Goal: Transaction & Acquisition: Purchase product/service

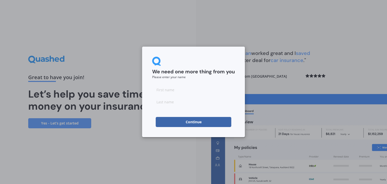
click at [163, 92] on input at bounding box center [193, 90] width 83 height 10
type input "[PERSON_NAME]"
click at [160, 102] on input at bounding box center [193, 102] width 83 height 10
click at [190, 121] on button "Continue" at bounding box center [194, 122] width 76 height 10
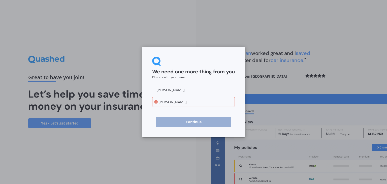
click at [162, 101] on input "[PERSON_NAME]" at bounding box center [193, 102] width 83 height 10
type input "[PERSON_NAME]"
click at [193, 122] on button "Continue" at bounding box center [194, 122] width 76 height 10
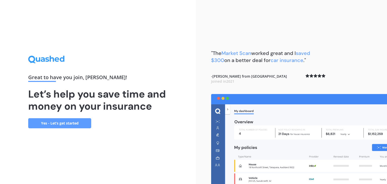
click at [69, 124] on link "Yes - Let’s get started" at bounding box center [59, 123] width 63 height 10
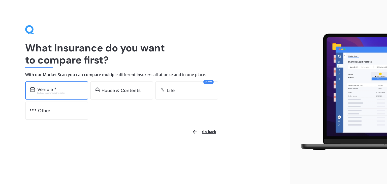
click at [64, 93] on div "Excludes commercial vehicles" at bounding box center [60, 93] width 46 height 2
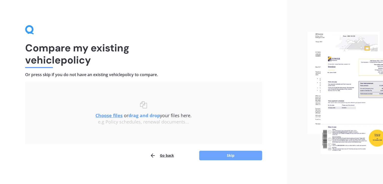
click at [227, 156] on button "Skip" at bounding box center [230, 156] width 63 height 10
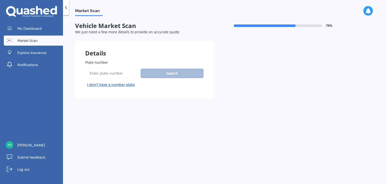
click at [96, 74] on input "Plate number" at bounding box center [111, 73] width 53 height 11
type input "EFN85"
click at [172, 75] on button "Search" at bounding box center [171, 73] width 63 height 10
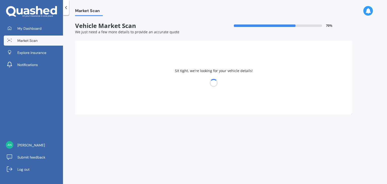
select select "SUZUKI"
select select "SWIFT"
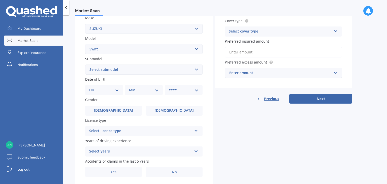
scroll to position [98, 0]
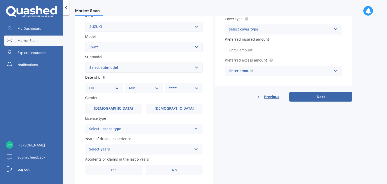
click at [117, 88] on select "DD 01 02 03 04 05 06 07 08 09 10 11 12 13 14 15 16 17 18 19 20 21 22 23 24 25 2…" at bounding box center [104, 88] width 30 height 6
select select "05"
click at [93, 85] on select "DD 01 02 03 04 05 06 07 08 09 10 11 12 13 14 15 16 17 18 19 20 21 22 23 24 25 2…" at bounding box center [104, 88] width 30 height 6
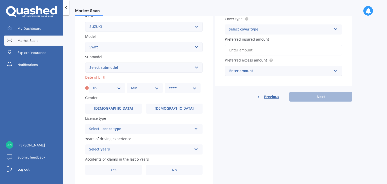
click at [156, 87] on select "MM 01 02 03 04 05 06 07 08 09 10 11 12" at bounding box center [145, 88] width 28 height 6
select select "10"
click at [131, 85] on select "MM 01 02 03 04 05 06 07 08 09 10 11 12" at bounding box center [145, 88] width 28 height 6
click at [194, 87] on select "YYYY 2025 2024 2023 2022 2021 2020 2019 2018 2017 2016 2015 2014 2013 2012 2011…" at bounding box center [183, 88] width 28 height 6
select select "1967"
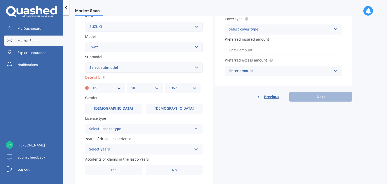
click at [169, 85] on select "YYYY 2025 2024 2023 2022 2021 2020 2019 2018 2017 2016 2015 2014 2013 2012 2011…" at bounding box center [183, 88] width 28 height 6
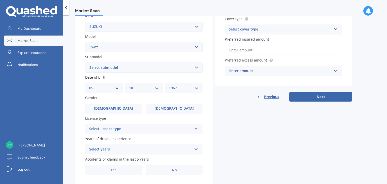
click at [196, 129] on icon at bounding box center [196, 128] width 4 height 4
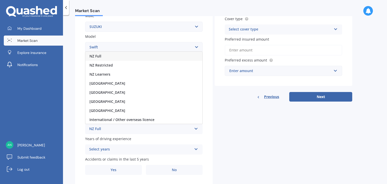
click at [102, 57] on div "NZ Full" at bounding box center [143, 56] width 117 height 9
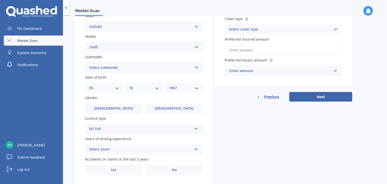
click at [196, 149] on icon at bounding box center [196, 148] width 4 height 4
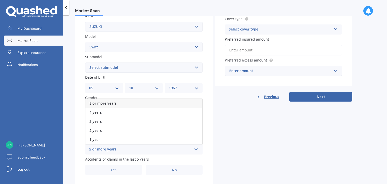
click at [107, 103] on span "5 or more years" at bounding box center [102, 103] width 27 height 5
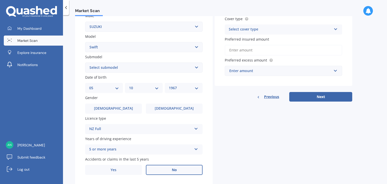
click at [170, 170] on label "No" at bounding box center [174, 170] width 57 height 10
click at [0, 0] on input "No" at bounding box center [0, 0] width 0 height 0
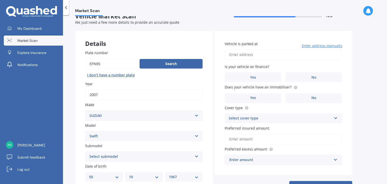
scroll to position [0, 0]
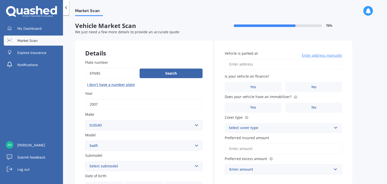
click at [246, 66] on input "Vehicle is parked at" at bounding box center [283, 64] width 117 height 11
type input "[STREET_ADDRESS]"
click at [309, 85] on label "No" at bounding box center [313, 87] width 57 height 10
click at [0, 0] on input "No" at bounding box center [0, 0] width 0 height 0
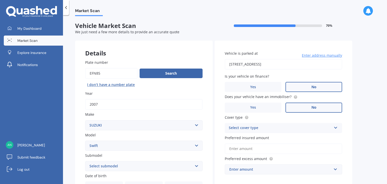
click at [317, 108] on label "No" at bounding box center [313, 107] width 57 height 10
click at [0, 0] on input "No" at bounding box center [0, 0] width 0 height 0
click at [333, 128] on icon at bounding box center [335, 127] width 4 height 4
click at [242, 139] on span "Comprehensive" at bounding box center [242, 137] width 27 height 5
click at [246, 149] on input "Preferred insured amount" at bounding box center [283, 148] width 117 height 11
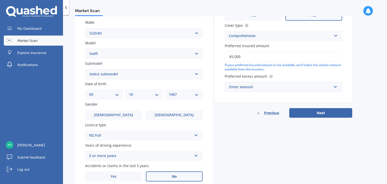
scroll to position [94, 0]
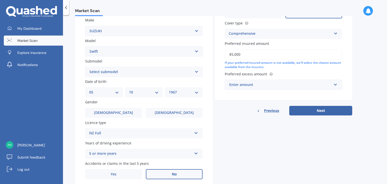
type input "$5,000"
click at [336, 84] on input "text" at bounding box center [281, 85] width 113 height 10
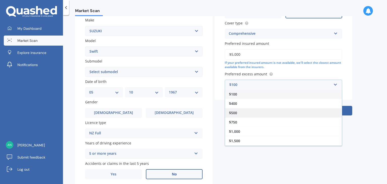
click at [232, 112] on span "$500" at bounding box center [233, 112] width 8 height 5
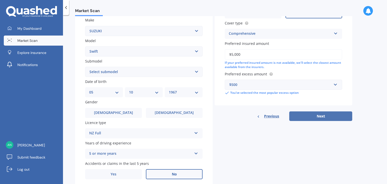
click at [318, 115] on button "Next" at bounding box center [320, 116] width 63 height 10
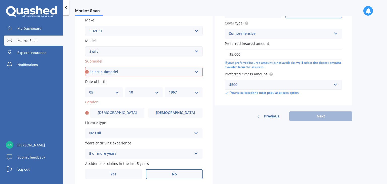
click at [197, 70] on select "Select submodel (All other) Cino Diesel Turbo GA GL GLX GO GP GS GTI LTD RS Hyb…" at bounding box center [143, 72] width 117 height 10
select select "SE"
click at [85, 67] on select "Select submodel (All other) Cino Diesel Turbo GA GL GLX GO GP GS GTI LTD RS Hyb…" at bounding box center [143, 72] width 117 height 10
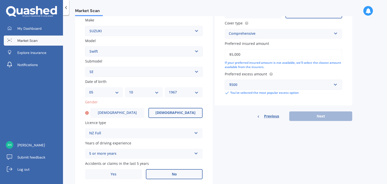
click at [175, 114] on span "[DEMOGRAPHIC_DATA]" at bounding box center [175, 112] width 40 height 4
click at [0, 0] on input "[DEMOGRAPHIC_DATA]" at bounding box center [0, 0] width 0 height 0
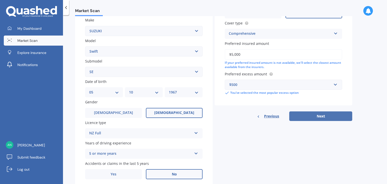
click at [312, 114] on button "Next" at bounding box center [320, 116] width 63 height 10
select select "05"
select select "10"
select select "1967"
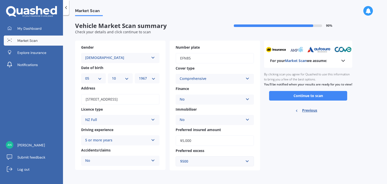
scroll to position [0, 0]
click at [311, 100] on button "Continue to scan" at bounding box center [308, 96] width 78 height 10
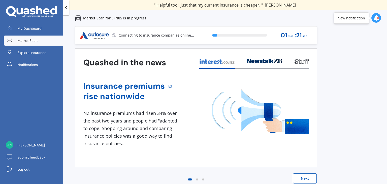
click at [302, 179] on button "Next" at bounding box center [304, 178] width 24 height 10
